Goal: Task Accomplishment & Management: Complete application form

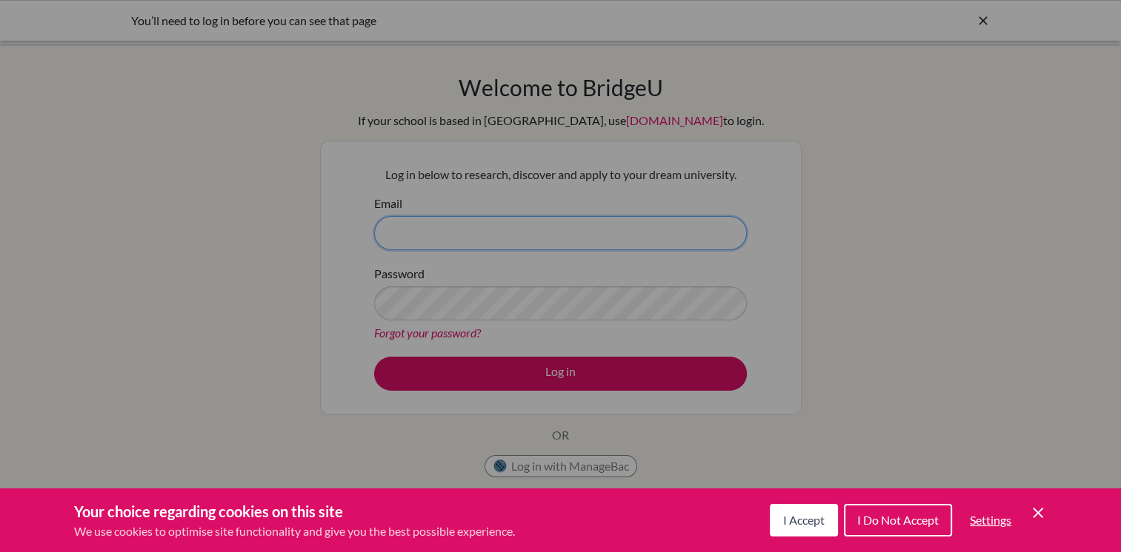
type input "[PERSON_NAME][EMAIL_ADDRESS][PERSON_NAME][DOMAIN_NAME]"
click at [511, 369] on div "Cookie Preferences" at bounding box center [560, 276] width 1121 height 552
click at [830, 521] on button "I Accept" at bounding box center [803, 520] width 68 height 33
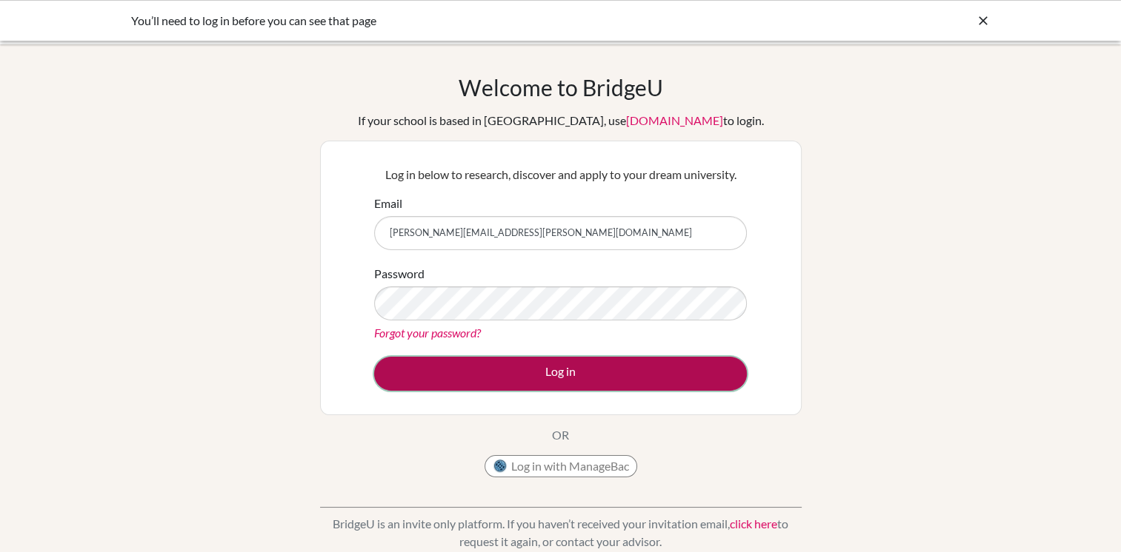
click at [619, 375] on button "Log in" at bounding box center [560, 374] width 373 height 34
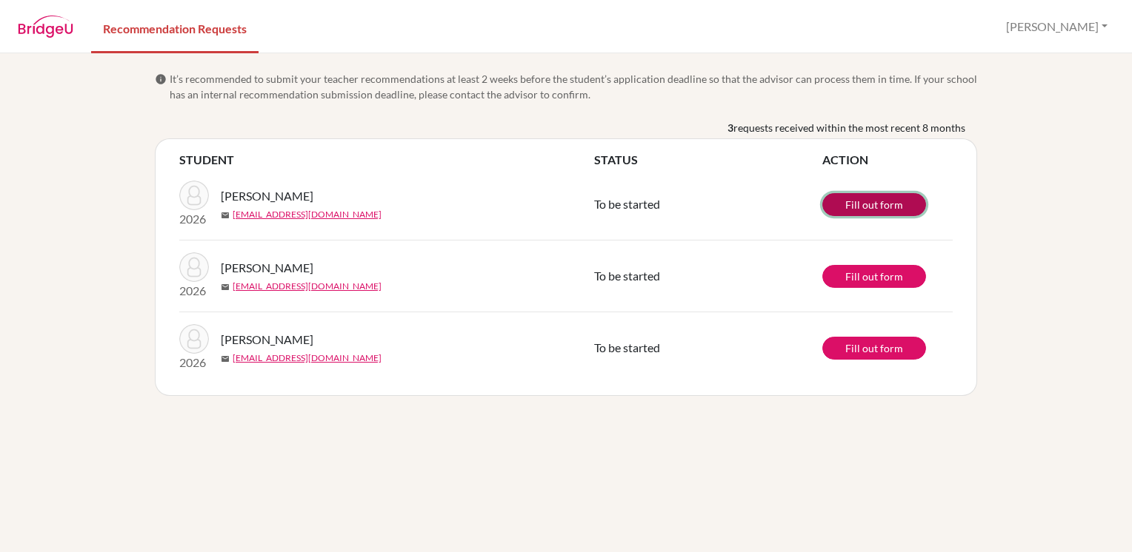
click at [855, 201] on link "Fill out form" at bounding box center [874, 204] width 104 height 23
click at [872, 273] on link "Fill out form" at bounding box center [874, 276] width 104 height 23
